Goal: Information Seeking & Learning: Learn about a topic

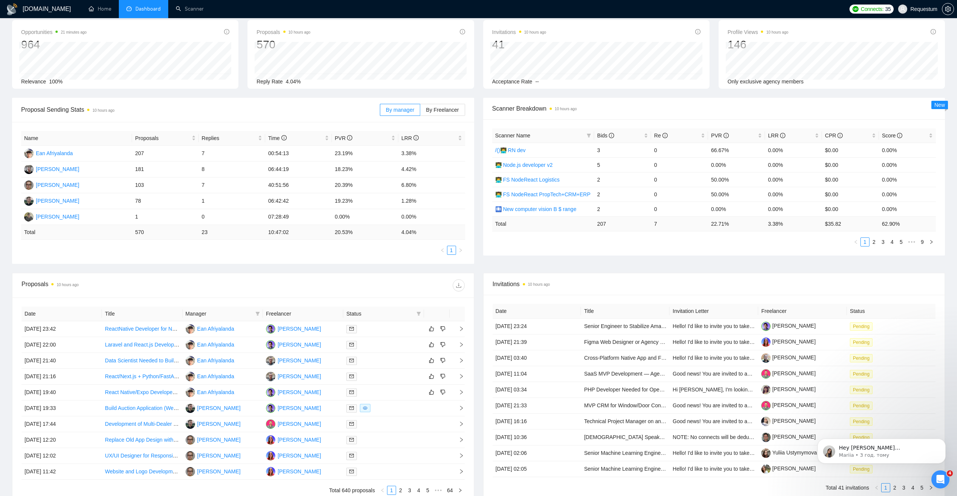
click at [132, 13] on li "Dashboard" at bounding box center [143, 9] width 49 height 18
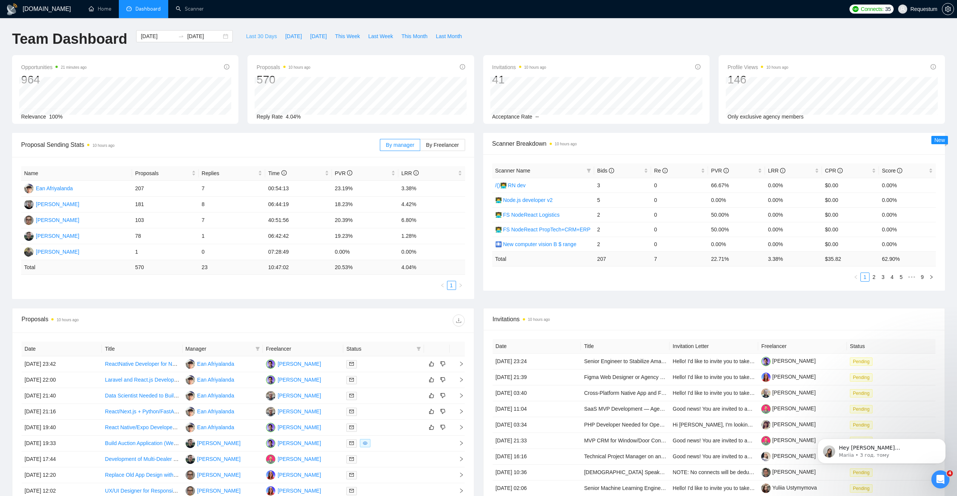
click at [246, 37] on span "Last 30 Days" at bounding box center [261, 36] width 31 height 8
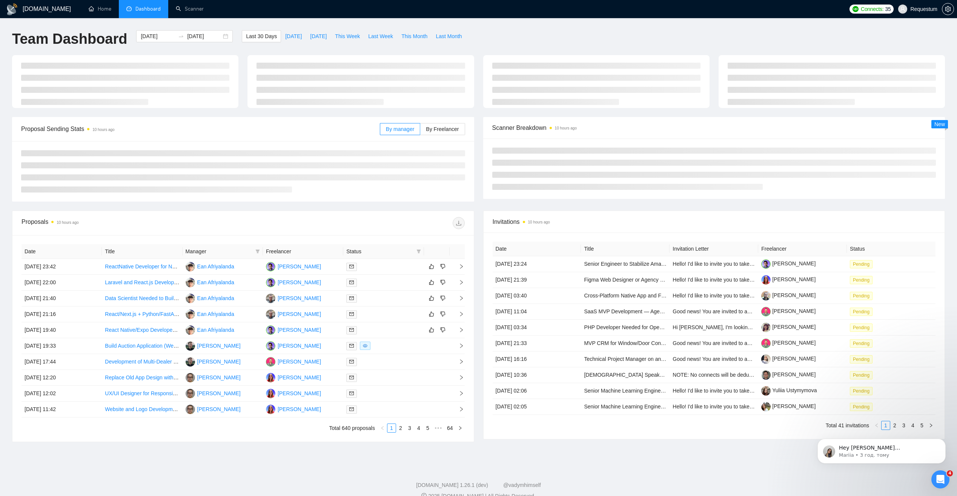
type input "[DATE]"
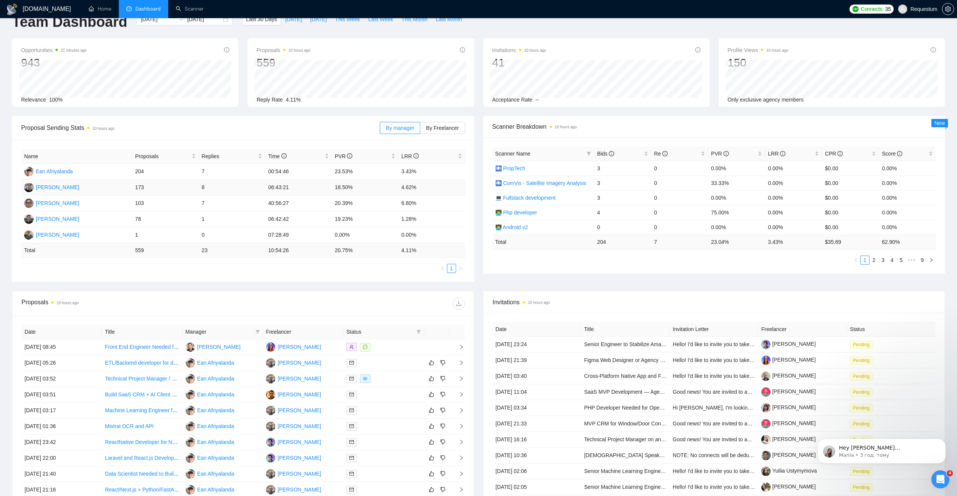
scroll to position [111, 0]
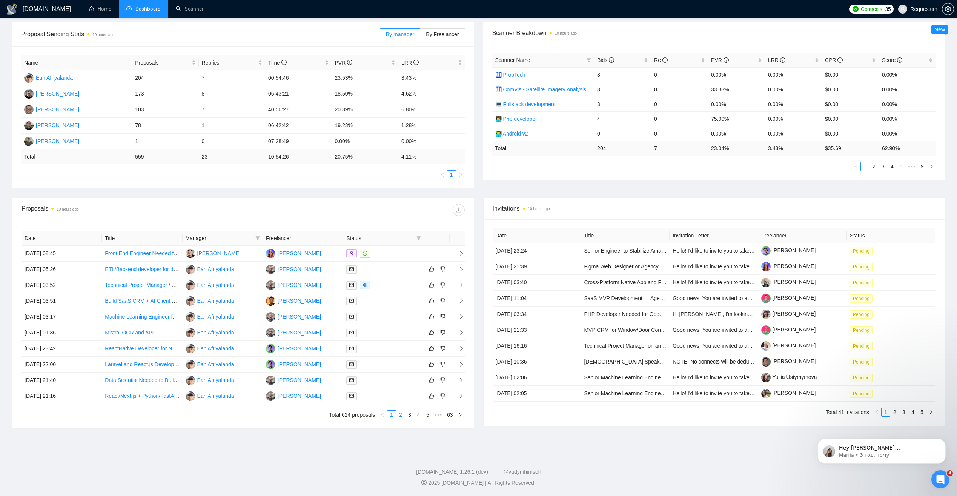
click at [404, 416] on link "2" at bounding box center [400, 414] width 8 height 8
click at [387, 267] on div at bounding box center [383, 269] width 74 height 9
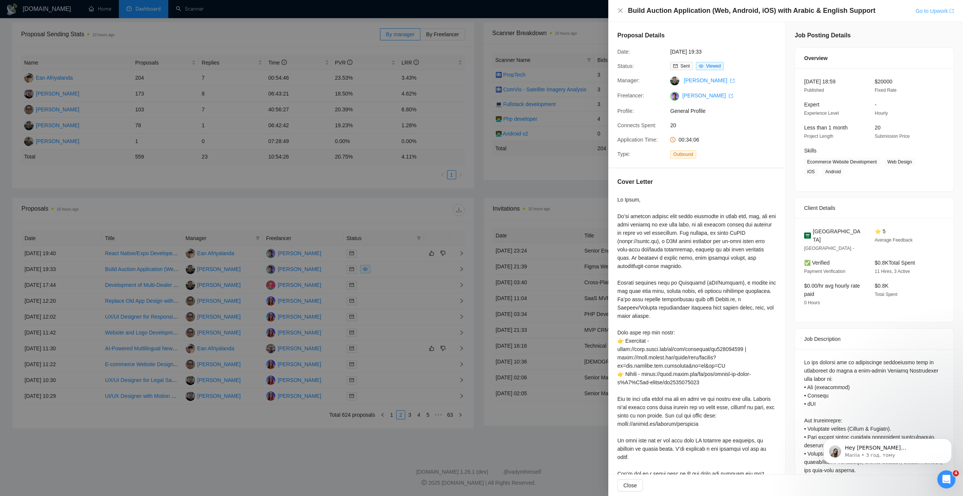
click at [923, 13] on link "Go to Upwork" at bounding box center [934, 11] width 38 height 6
click at [326, 221] on div at bounding box center [481, 248] width 963 height 496
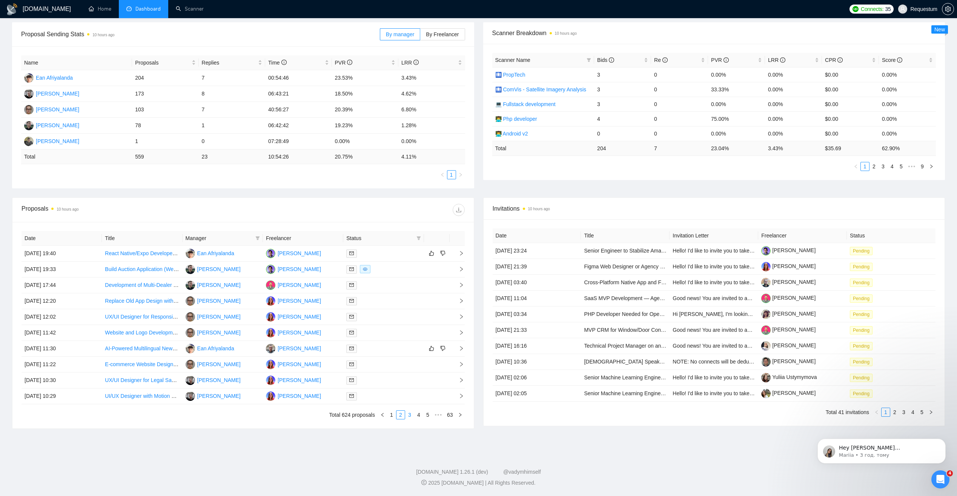
click at [408, 412] on link "3" at bounding box center [409, 414] width 8 height 8
click at [391, 415] on link "1" at bounding box center [391, 414] width 8 height 8
drag, startPoint x: 339, startPoint y: 125, endPoint x: 355, endPoint y: 124, distance: 15.8
click at [355, 124] on td "19.23%" at bounding box center [365, 126] width 66 height 16
